Goal: Ask a question: Seek information or help from site administrators or community

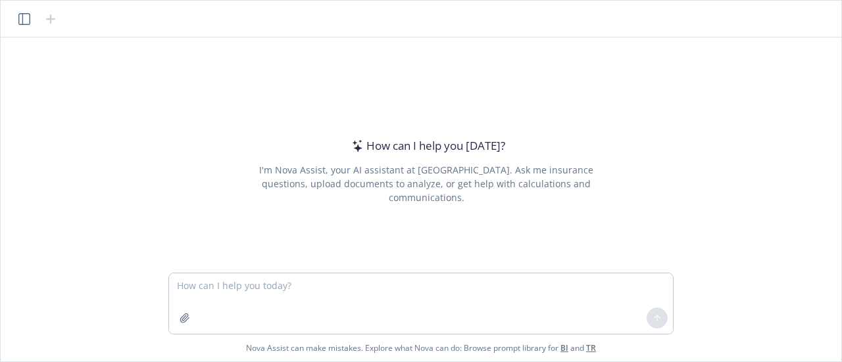
click at [174, 216] on div "How can I help you [DATE]? I'm Nova Assist, your AI assistant at Newfront. Ask …" at bounding box center [426, 171] width 505 height 141
click at [254, 178] on div "I'm Nova Assist, your AI assistant at [GEOGRAPHIC_DATA]. Ask me insurance quest…" at bounding box center [426, 183] width 370 height 41
click at [210, 287] on textarea at bounding box center [421, 304] width 504 height 61
click at [247, 297] on textarea at bounding box center [421, 304] width 504 height 61
type textarea "H"
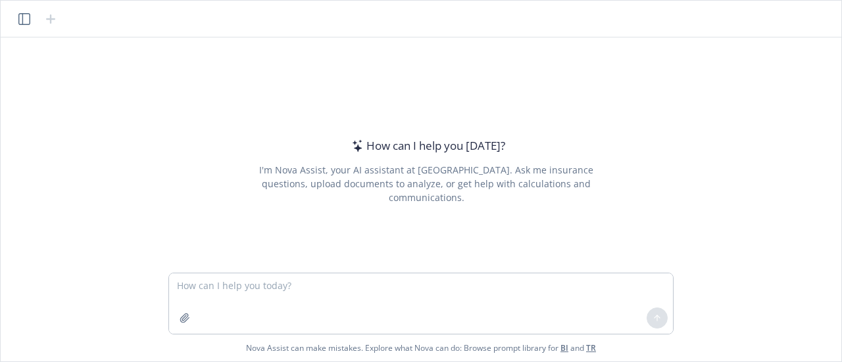
click at [230, 220] on div "How can I help you [DATE]? I'm Nova Assist, your AI assistant at Newfront. Ask …" at bounding box center [426, 171] width 505 height 141
